Goal: Task Accomplishment & Management: Manage account settings

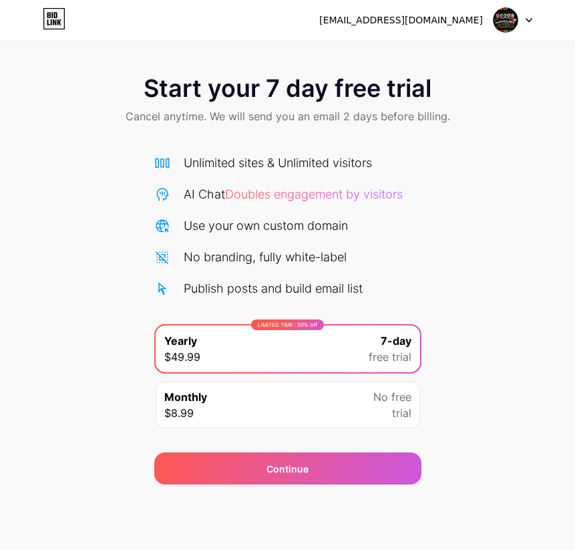
click at [59, 19] on icon at bounding box center [54, 18] width 23 height 21
click at [515, 22] on img at bounding box center [505, 19] width 25 height 25
click at [523, 20] on div at bounding box center [513, 20] width 39 height 24
click at [53, 25] on icon at bounding box center [54, 18] width 23 height 21
